Goal: Task Accomplishment & Management: Manage account settings

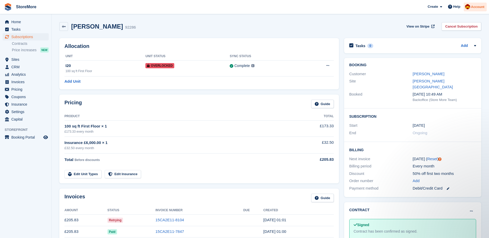
click at [474, 7] on span "Account" at bounding box center [477, 6] width 13 height 5
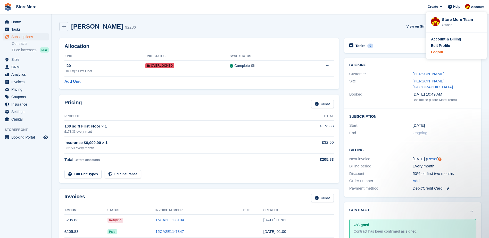
click at [439, 54] on div "Logout" at bounding box center [437, 52] width 12 height 5
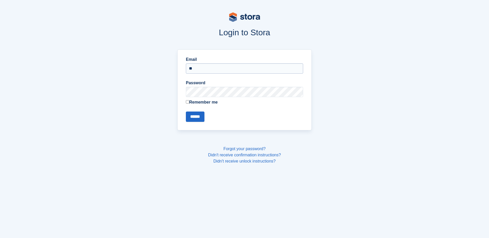
type input "**********"
click at [186, 112] on input "******" at bounding box center [195, 117] width 19 height 10
